Goal: Task Accomplishment & Management: Manage account settings

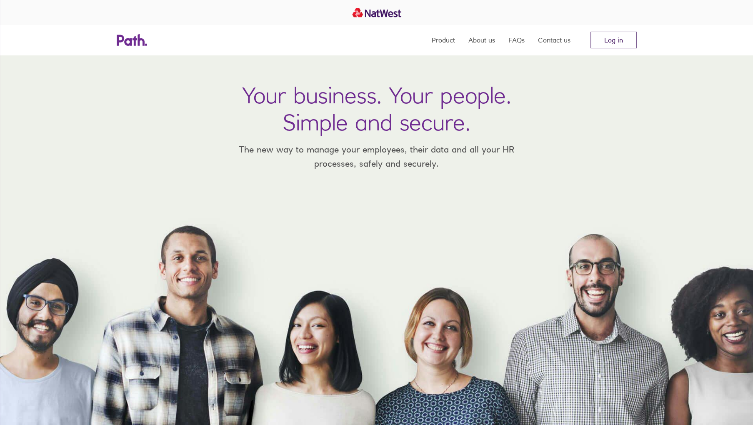
click at [616, 38] on link "Log in" at bounding box center [613, 40] width 46 height 17
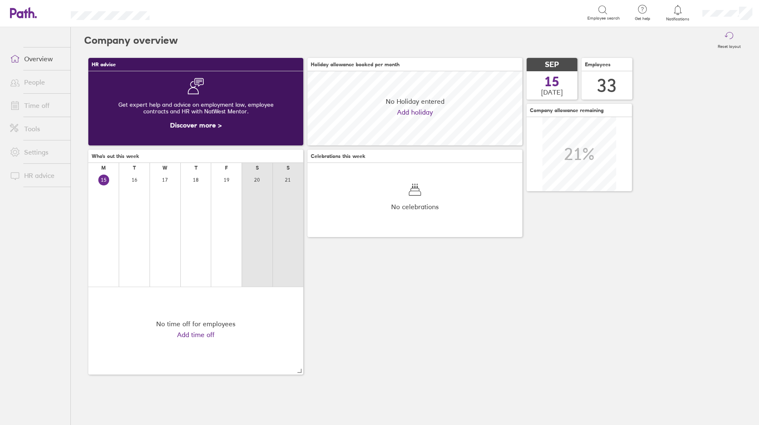
scroll to position [74, 215]
click at [28, 108] on link "Time off" at bounding box center [36, 105] width 67 height 17
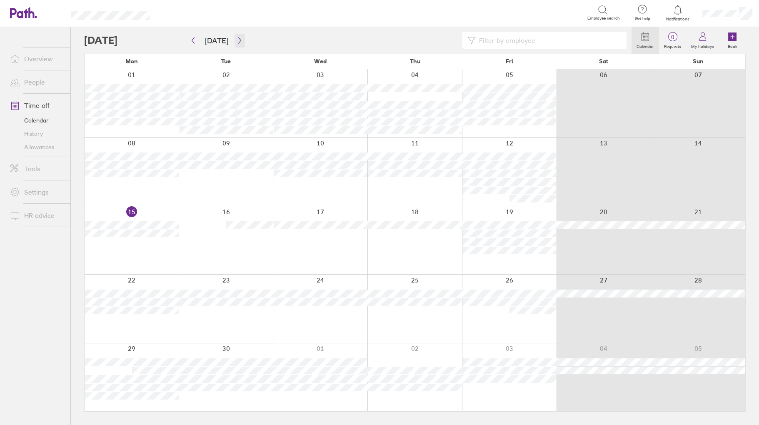
click at [239, 38] on icon "button" at bounding box center [240, 40] width 6 height 7
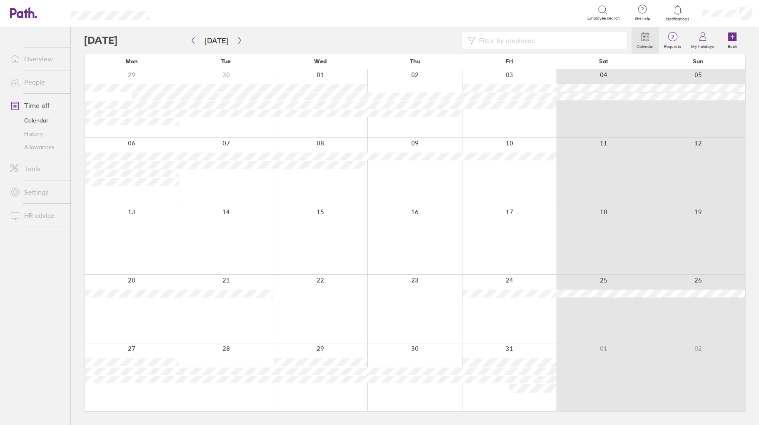
click at [501, 40] on input at bounding box center [549, 41] width 146 height 16
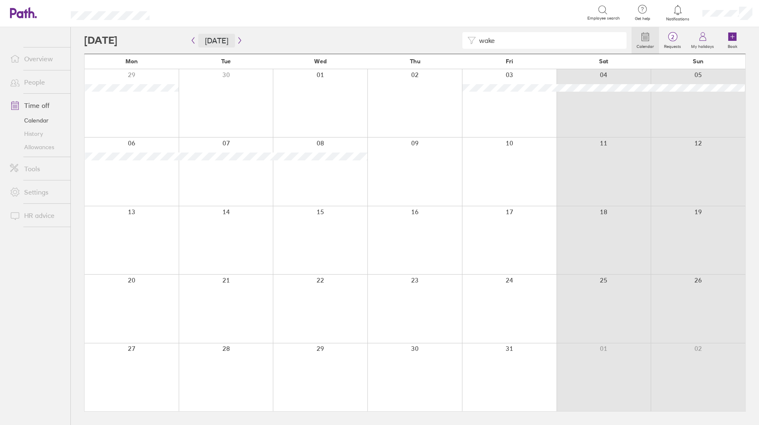
drag, startPoint x: 188, startPoint y: 38, endPoint x: 208, endPoint y: 37, distance: 20.5
click at [188, 38] on div "wake Calendar 2 Requests My holidays Book [DATE] [DATE] Mon Tue Wed Thu Fri Sat…" at bounding box center [415, 226] width 688 height 398
click at [513, 42] on input "wake" at bounding box center [549, 41] width 146 height 16
type input "w"
click at [196, 43] on icon "button" at bounding box center [193, 40] width 6 height 7
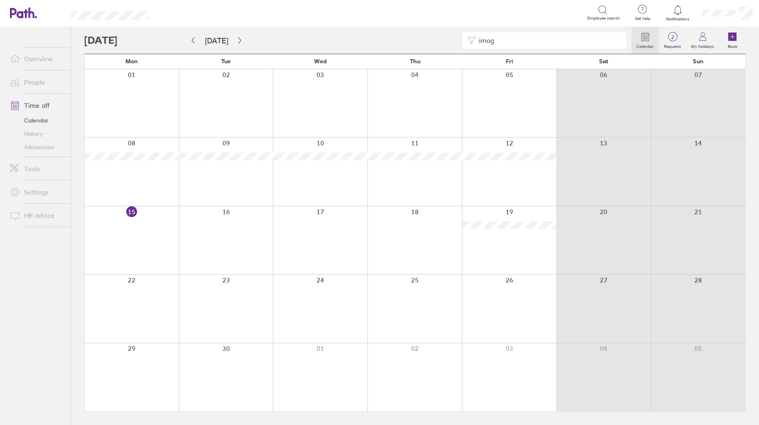
drag, startPoint x: 509, startPoint y: 41, endPoint x: 475, endPoint y: 37, distance: 34.4
click at [475, 37] on div "imog" at bounding box center [545, 40] width 164 height 17
type input "cosg"
click at [240, 39] on icon "button" at bounding box center [240, 40] width 6 height 7
click at [195, 45] on button "button" at bounding box center [193, 41] width 10 height 14
